Goal: Task Accomplishment & Management: Use online tool/utility

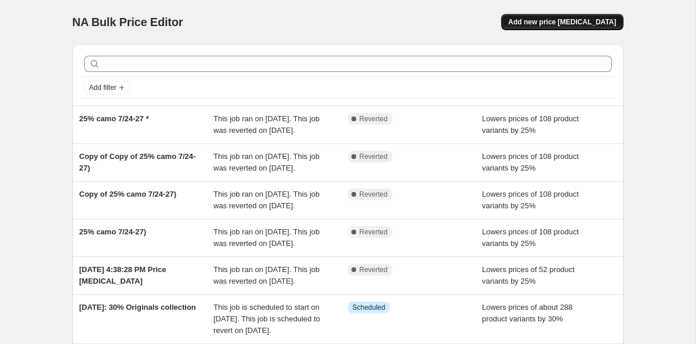
click at [550, 23] on span "Add new price [MEDICAL_DATA]" at bounding box center [562, 21] width 108 height 9
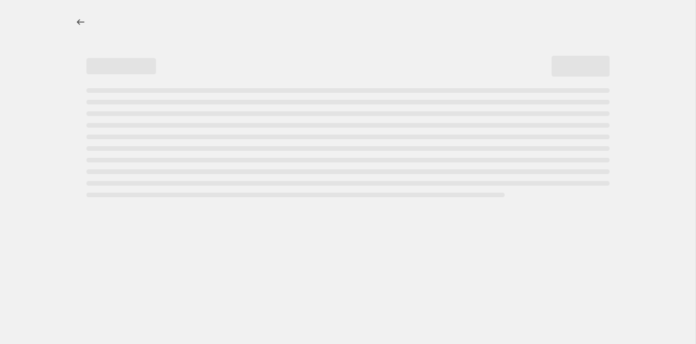
select select "percentage"
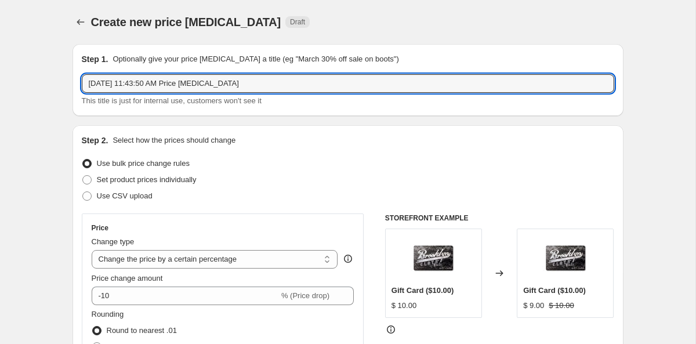
drag, startPoint x: 271, startPoint y: 83, endPoint x: 54, endPoint y: 77, distance: 216.3
type input "Labor Day'25 $25 Hoodie and Sweatshirt"
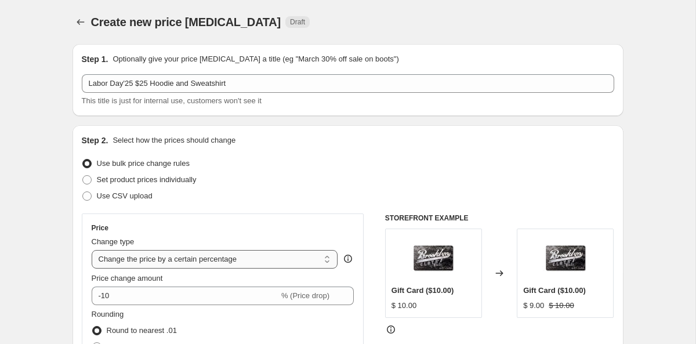
select select "to"
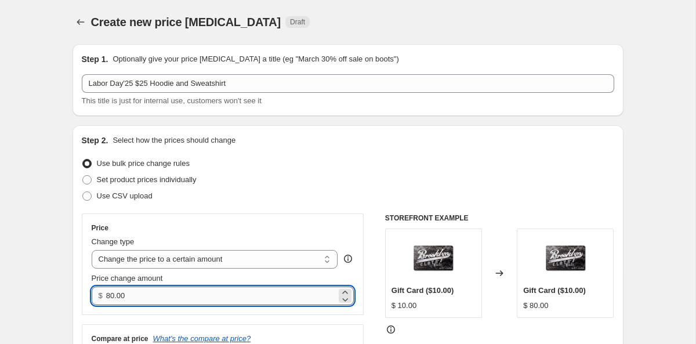
click at [219, 292] on input "80.00" at bounding box center [221, 295] width 230 height 19
drag, startPoint x: 137, startPoint y: 296, endPoint x: 100, endPoint y: 296, distance: 36.5
click at [100, 296] on div "$ 80.00" at bounding box center [223, 295] width 263 height 19
type input "25.00"
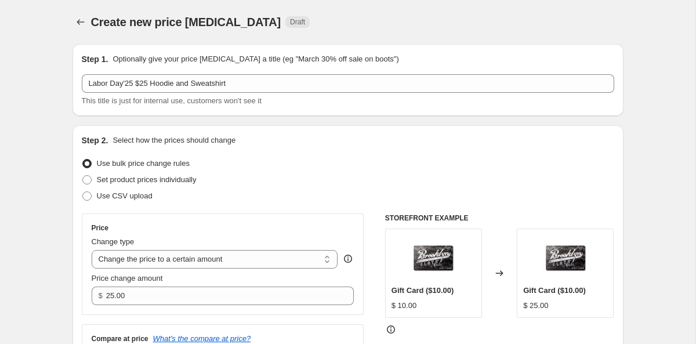
click at [374, 300] on div "Price Change type Change the price to a certain amount Change the price by a ce…" at bounding box center [348, 301] width 532 height 176
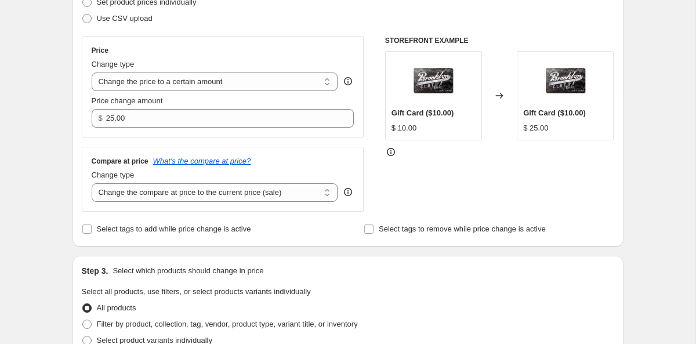
scroll to position [192, 0]
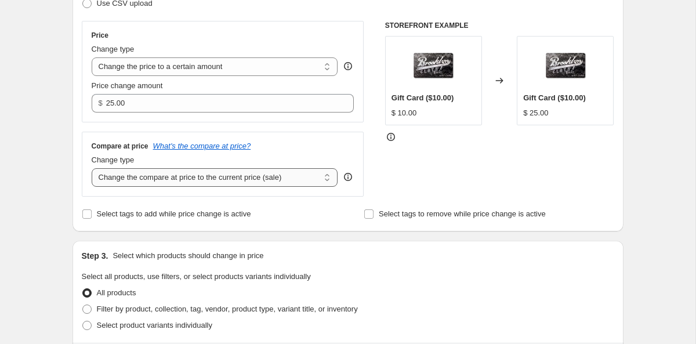
select select "no_change"
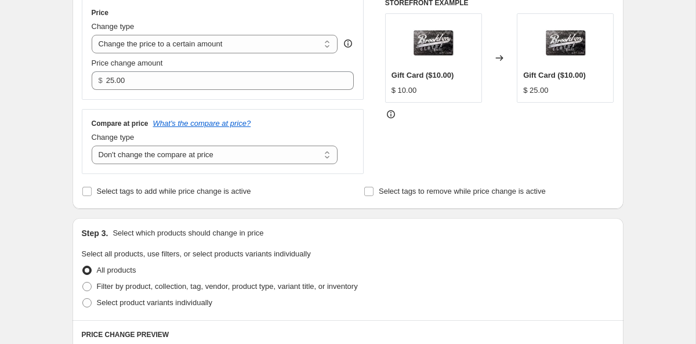
scroll to position [218, 0]
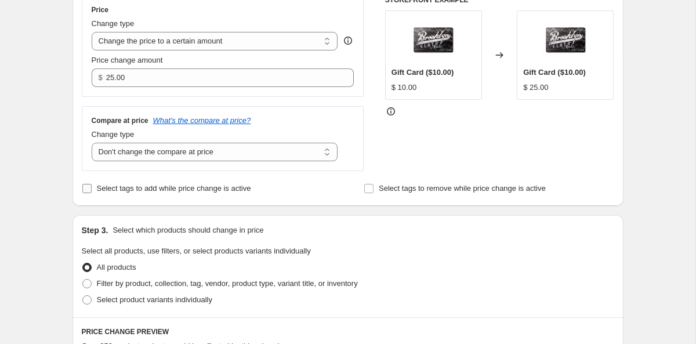
click at [230, 189] on span "Select tags to add while price change is active" at bounding box center [174, 188] width 154 height 9
click at [92, 189] on input "Select tags to add while price change is active" at bounding box center [86, 188] width 9 height 9
checkbox input "true"
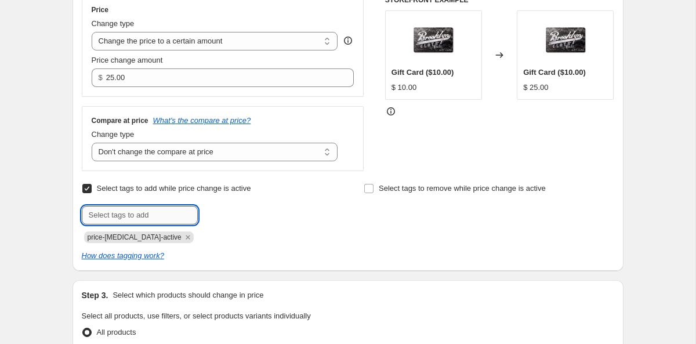
click at [170, 216] on input "text" at bounding box center [140, 215] width 116 height 19
type input "[DATE]"
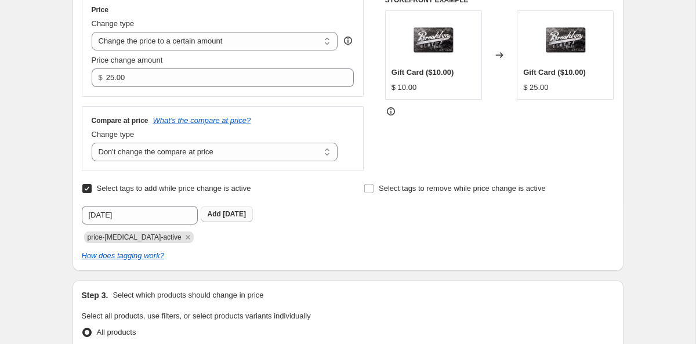
click at [211, 214] on b "Add" at bounding box center [214, 214] width 13 height 8
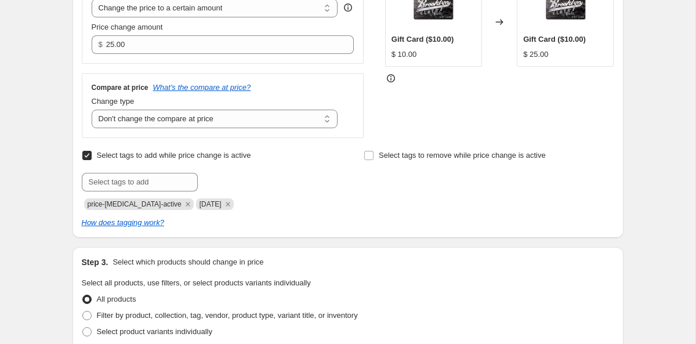
scroll to position [252, 0]
